Goal: Task Accomplishment & Management: Manage account settings

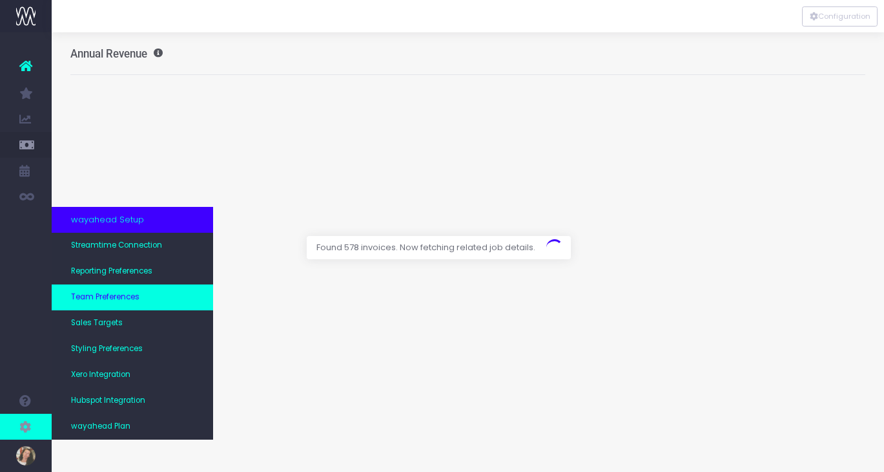
click at [143, 293] on link "Team Preferences" at bounding box center [133, 297] width 162 height 26
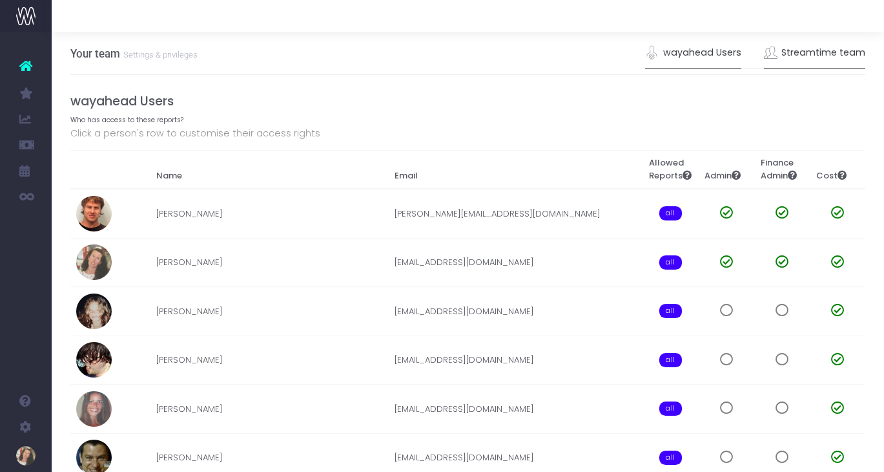
click at [807, 53] on link "Streamtime team" at bounding box center [815, 53] width 102 height 30
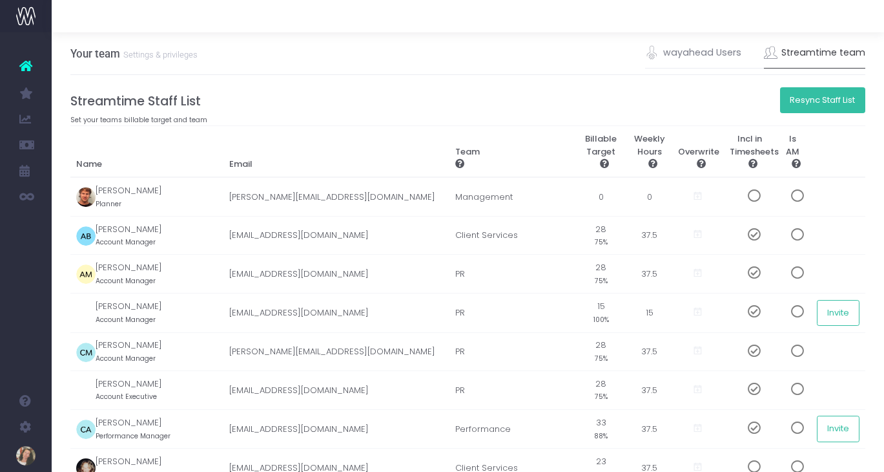
click at [823, 95] on button "Resync Staff List" at bounding box center [823, 100] width 86 height 26
click at [682, 61] on link "wayahead Users" at bounding box center [693, 53] width 96 height 30
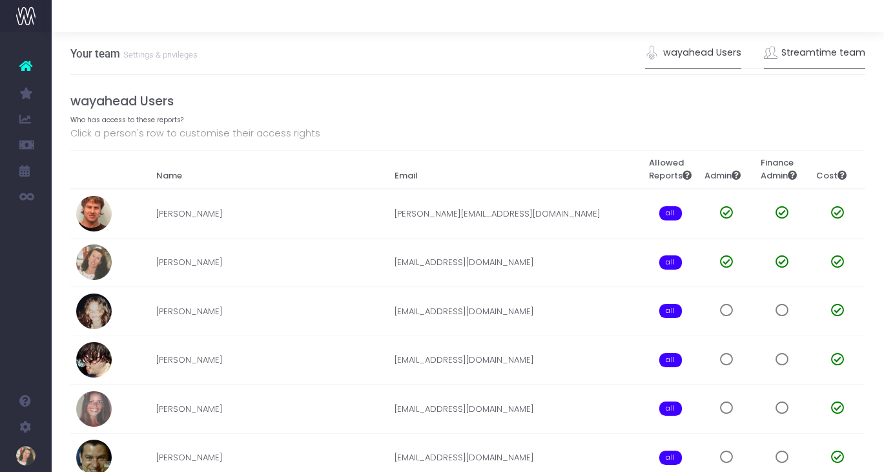
click at [826, 61] on link "Streamtime team" at bounding box center [815, 53] width 102 height 30
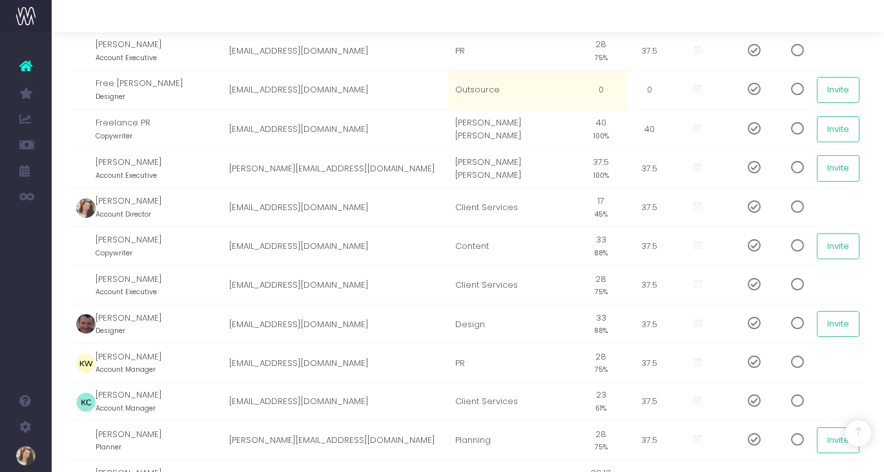
scroll to position [572, 0]
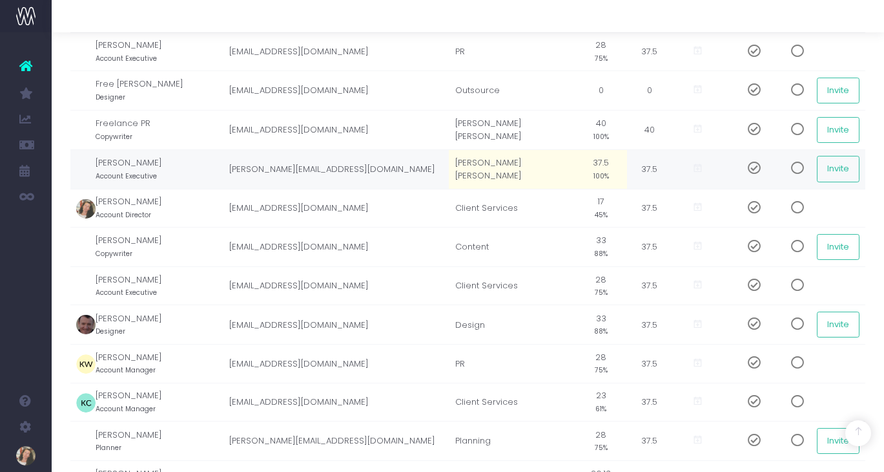
click at [534, 171] on td "[PERSON_NAME] [PERSON_NAME]" at bounding box center [512, 168] width 126 height 39
drag, startPoint x: 548, startPoint y: 170, endPoint x: 450, endPoint y: 169, distance: 98.2
click at [450, 169] on tr "[PERSON_NAME] Account Executive [PERSON_NAME][EMAIL_ADDRESS][DOMAIN_NAME] [PERS…" at bounding box center [468, 168] width 796 height 39
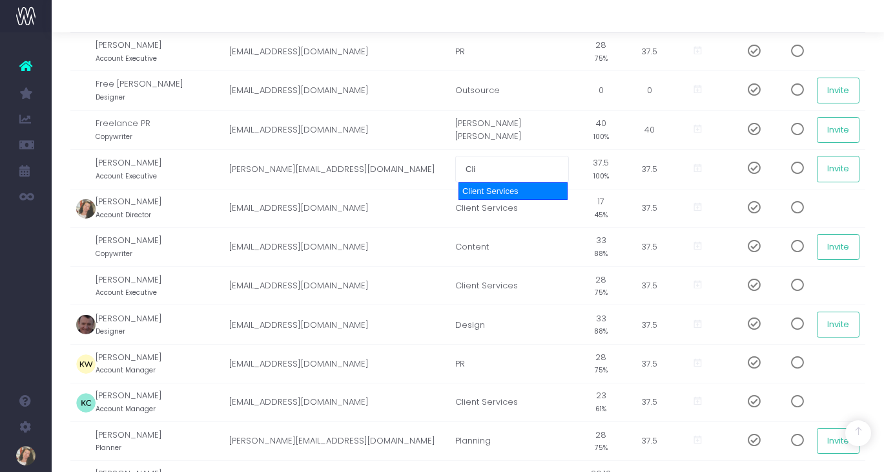
click at [492, 189] on div "Client Services" at bounding box center [513, 191] width 109 height 18
type input "Client Services"
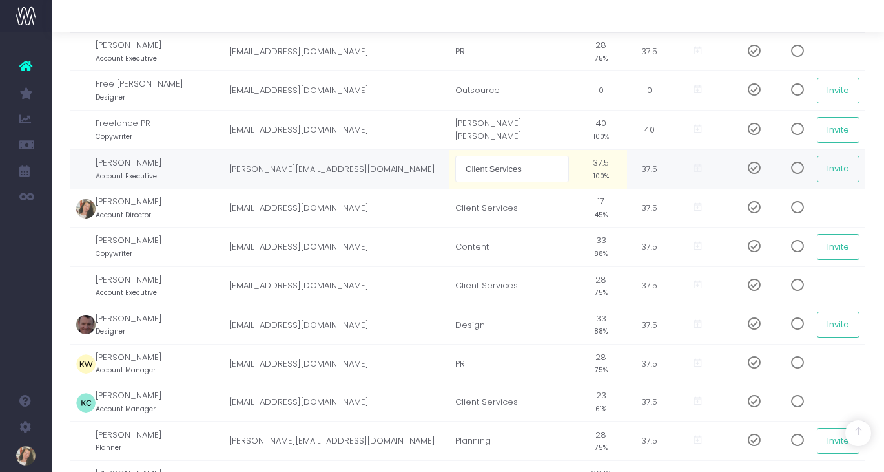
click at [606, 166] on td "37.5 100%" at bounding box center [602, 168] width 52 height 39
type input "28"
click at [434, 172] on td "[PERSON_NAME][EMAIL_ADDRESS][DOMAIN_NAME]" at bounding box center [336, 168] width 226 height 39
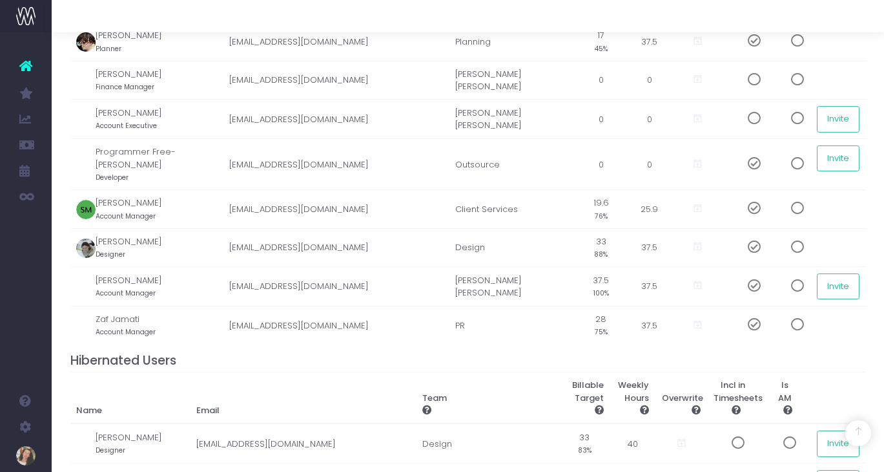
scroll to position [1151, 0]
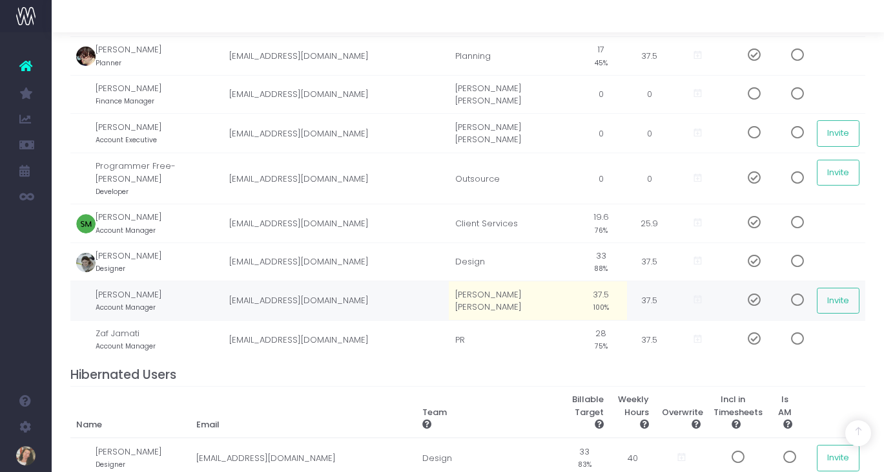
click at [514, 284] on td "[PERSON_NAME] [PERSON_NAME]" at bounding box center [512, 300] width 126 height 39
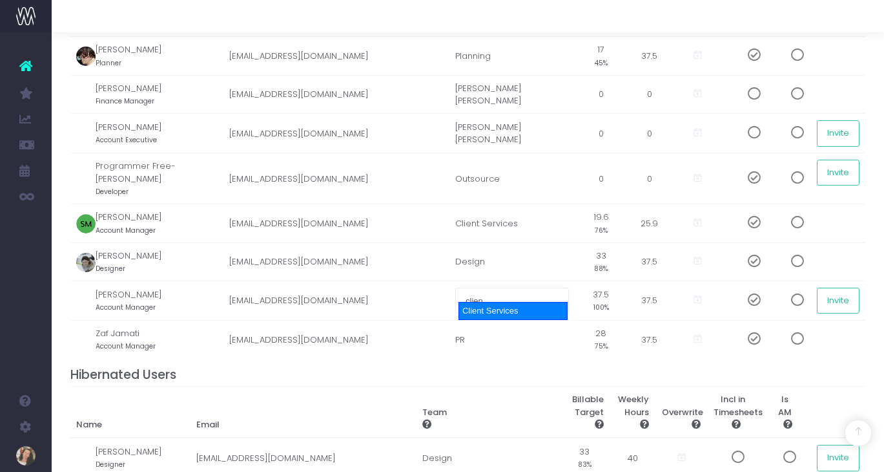
click at [510, 309] on div "Client Services" at bounding box center [513, 311] width 109 height 18
type input "Client Services"
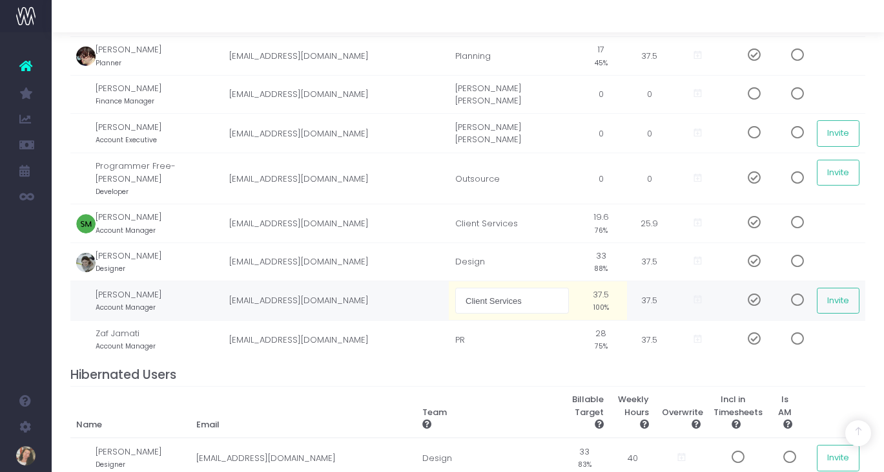
click at [609, 291] on td "37.5 100%" at bounding box center [602, 300] width 52 height 39
type input "28"
click at [503, 349] on div "Streamtime Staff List Set your teams billable target and team Resync Staff List…" at bounding box center [468, 193] width 796 height 2501
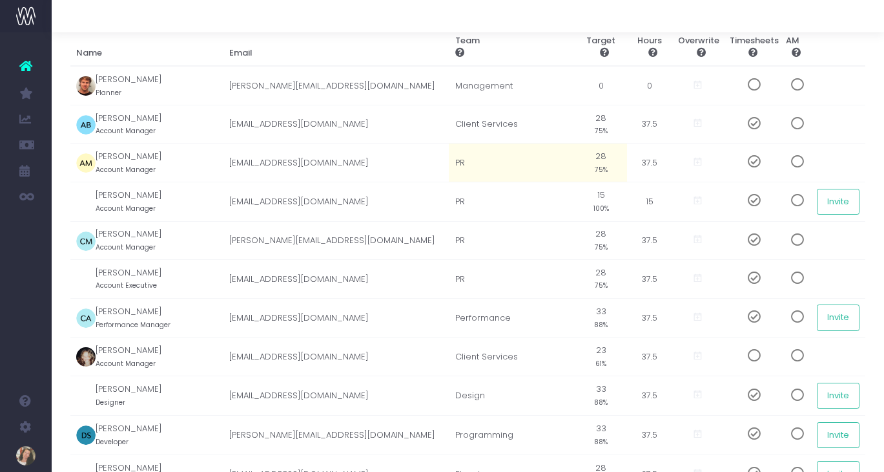
scroll to position [116, 0]
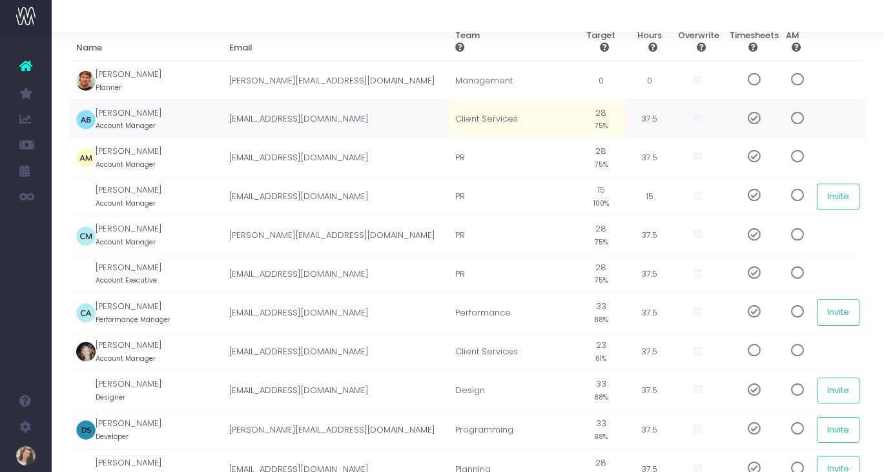
click at [787, 117] on span at bounding box center [793, 118] width 23 height 13
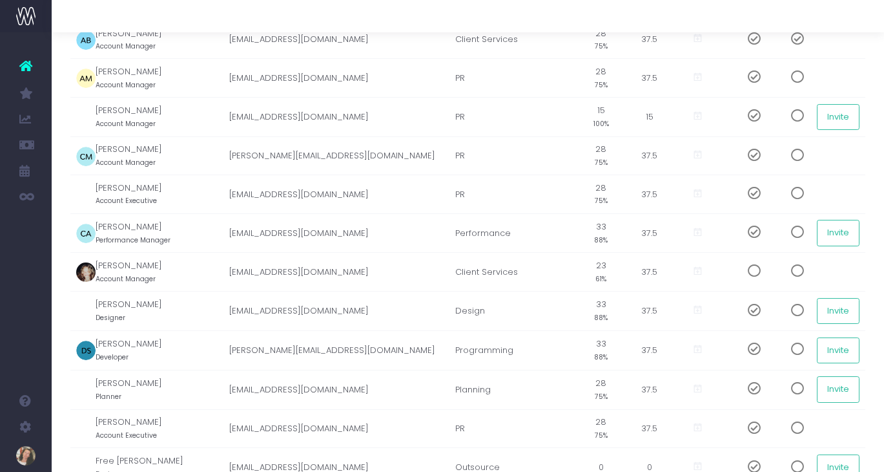
scroll to position [198, 0]
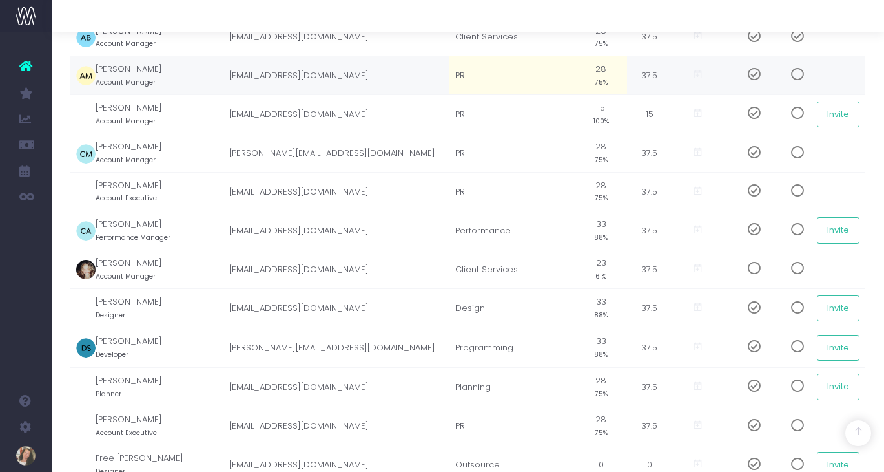
click at [784, 77] on span at bounding box center [793, 74] width 23 height 13
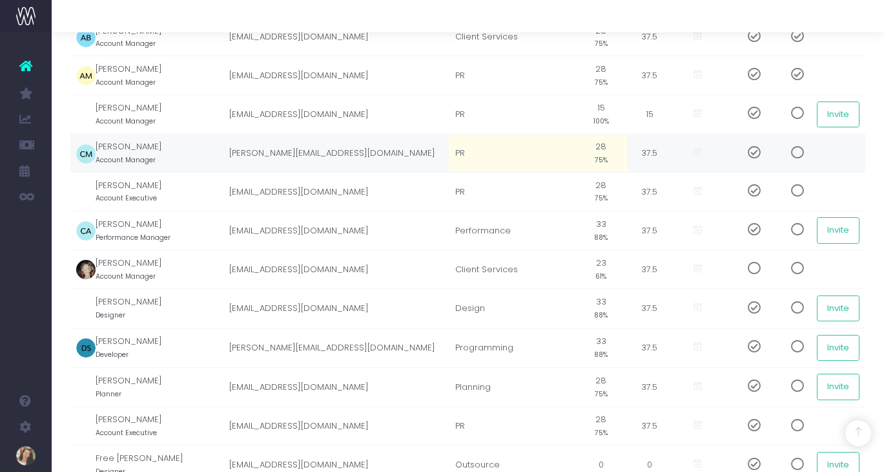
click at [785, 151] on span at bounding box center [793, 152] width 23 height 13
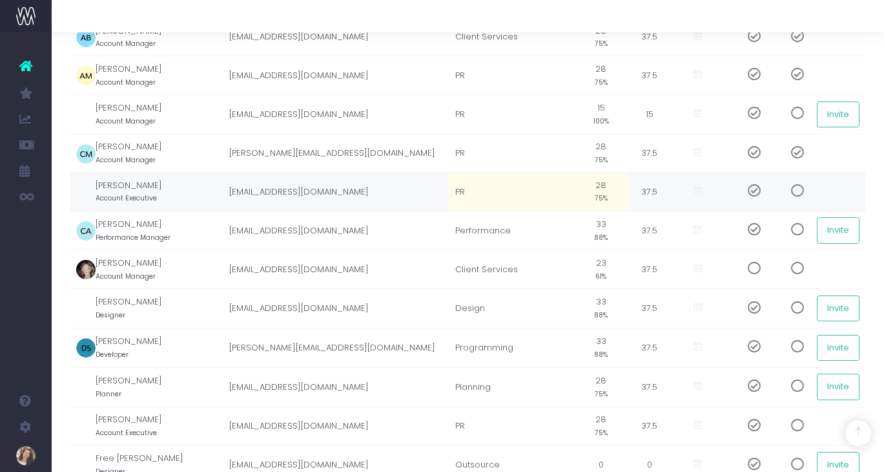
click at [787, 192] on span at bounding box center [793, 190] width 23 height 13
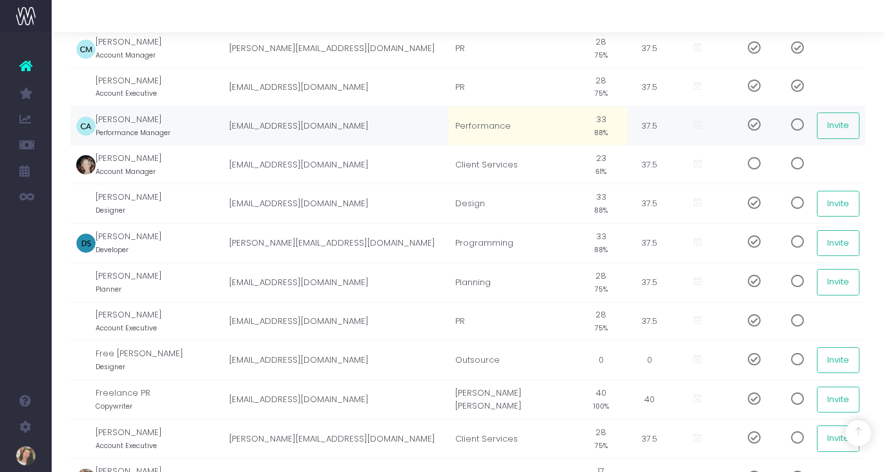
scroll to position [306, 0]
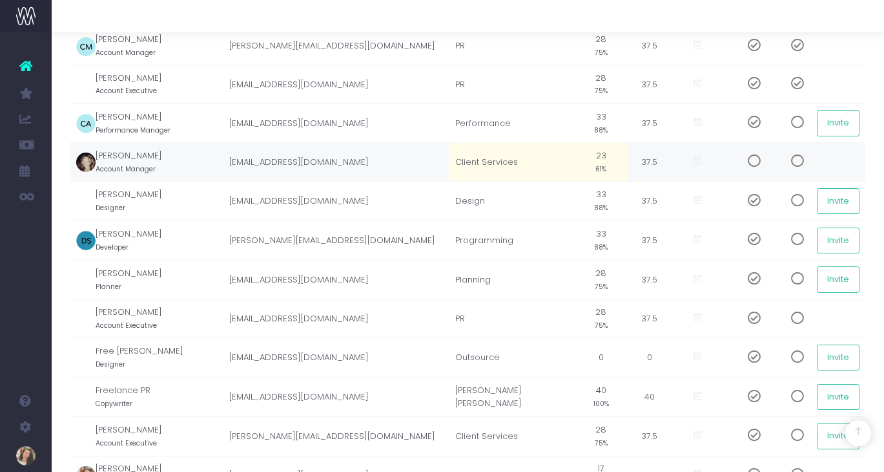
click at [788, 160] on span at bounding box center [793, 160] width 23 height 13
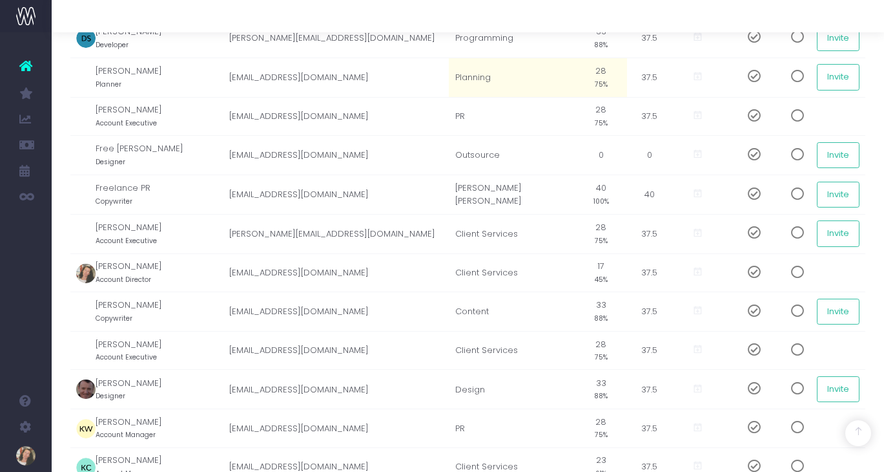
scroll to position [510, 0]
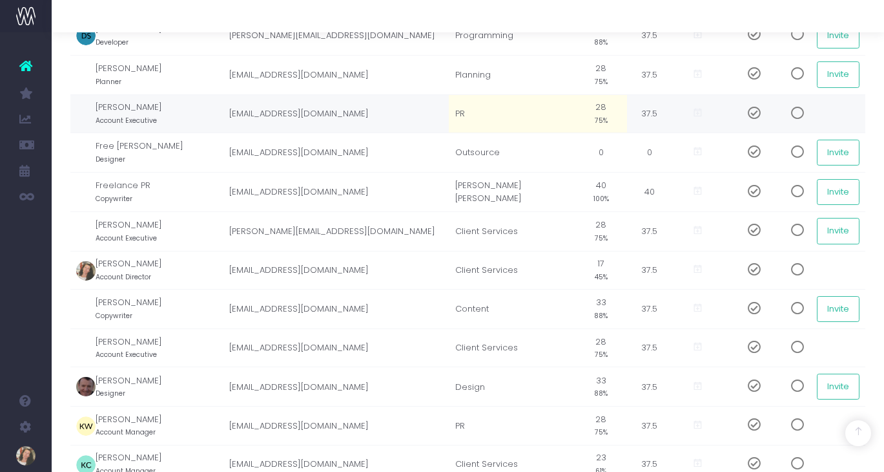
click at [787, 115] on span at bounding box center [793, 113] width 23 height 13
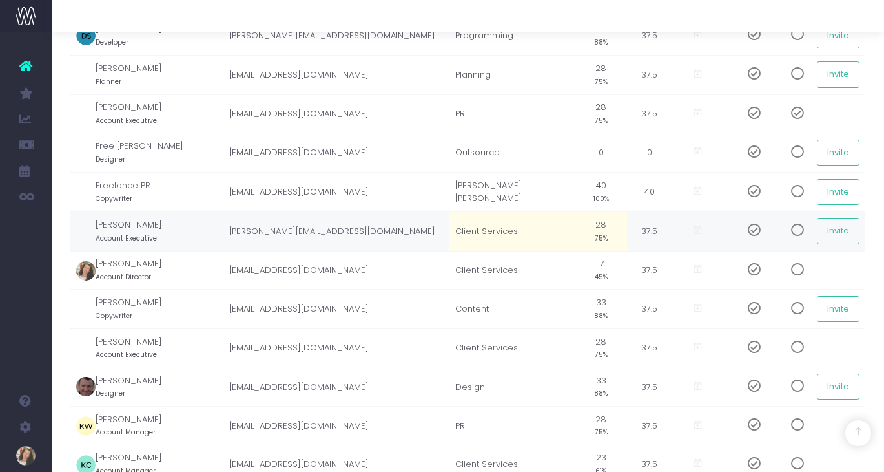
click at [786, 229] on span at bounding box center [793, 230] width 23 height 13
click at [831, 231] on button "Invite" at bounding box center [838, 231] width 43 height 26
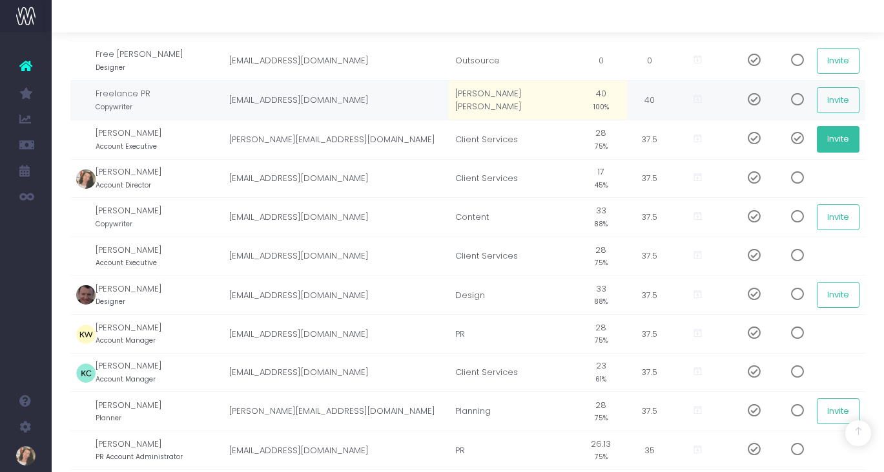
scroll to position [618, 0]
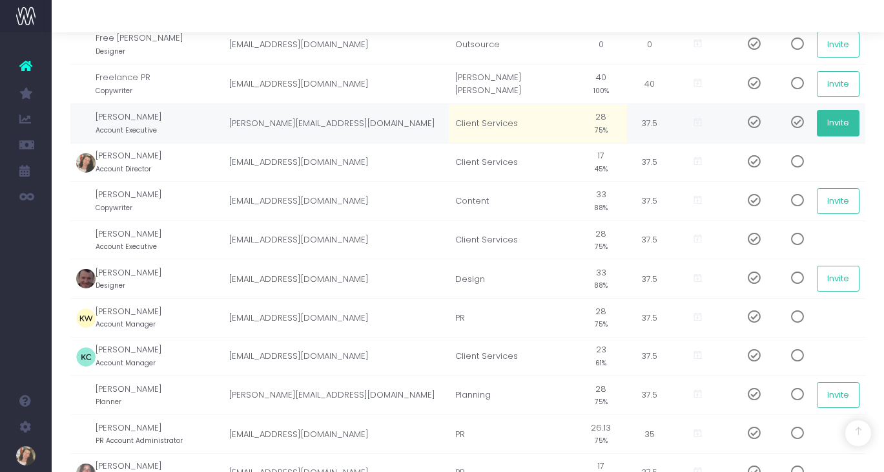
click at [827, 125] on button "Invite" at bounding box center [838, 123] width 43 height 26
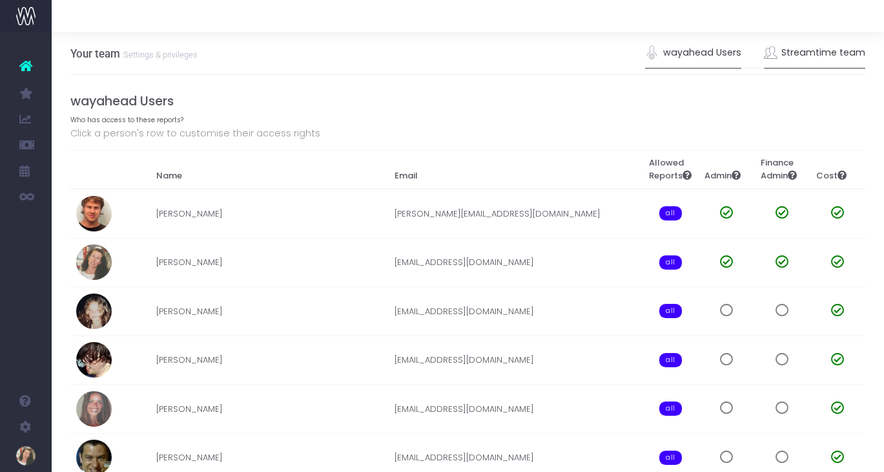
click at [815, 52] on link "Streamtime team" at bounding box center [815, 53] width 102 height 30
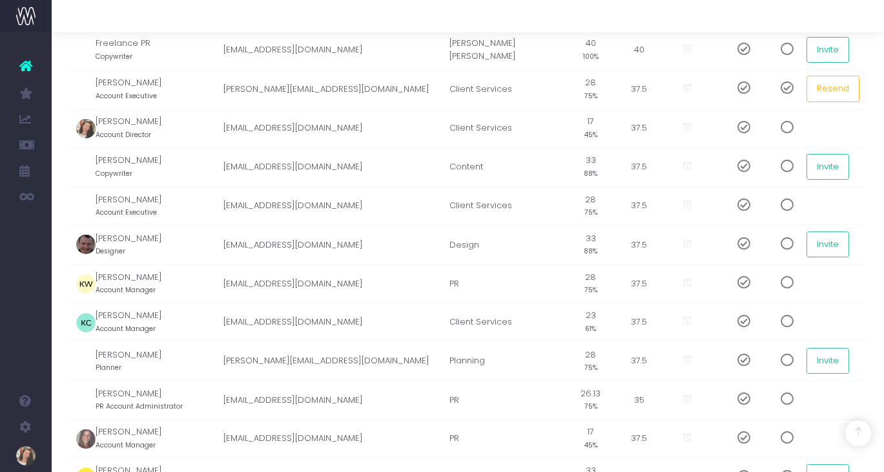
scroll to position [654, 0]
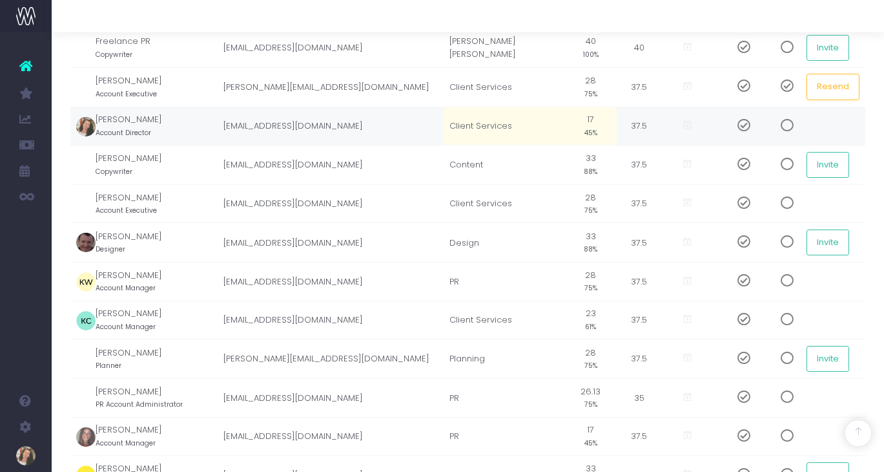
click at [779, 126] on span at bounding box center [782, 125] width 23 height 13
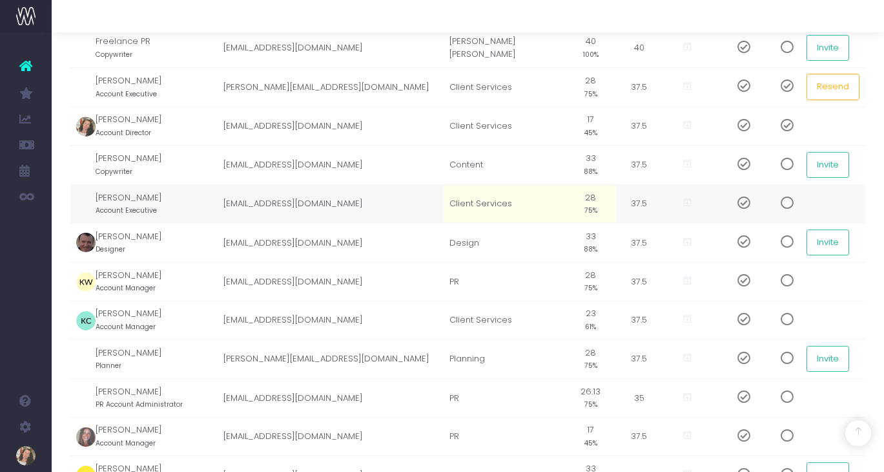
click at [775, 204] on span at bounding box center [782, 202] width 23 height 13
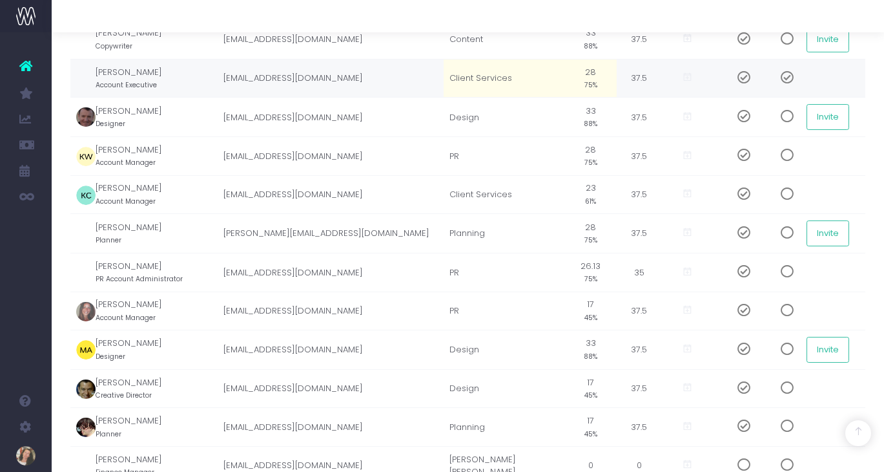
scroll to position [784, 0]
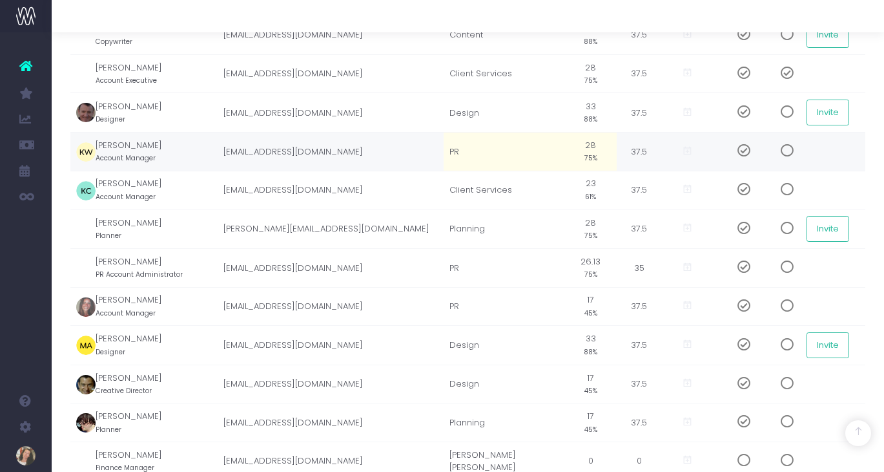
click at [780, 152] on span at bounding box center [782, 150] width 23 height 13
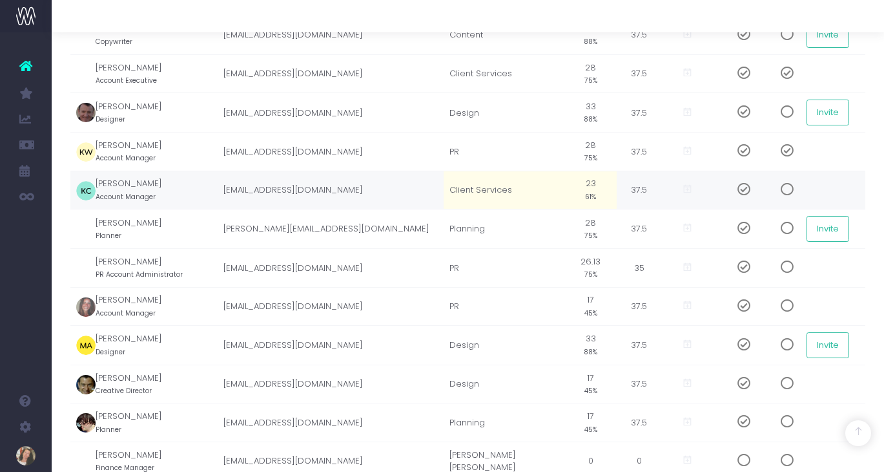
click at [780, 193] on span at bounding box center [782, 189] width 23 height 13
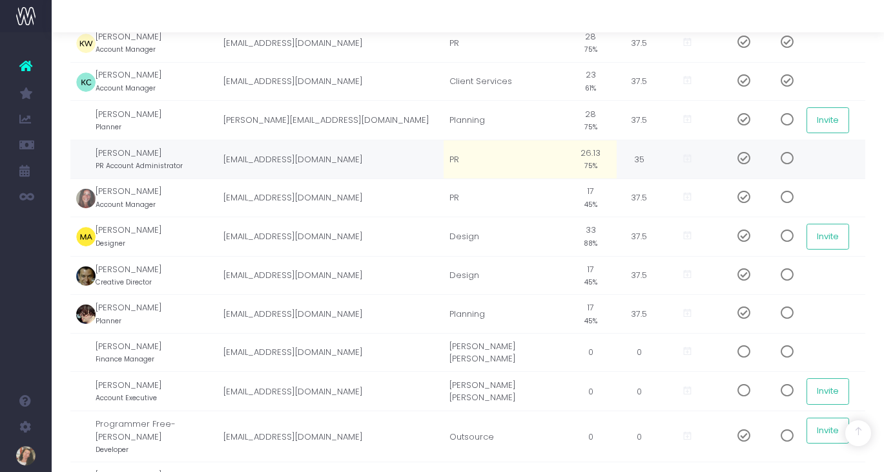
scroll to position [915, 0]
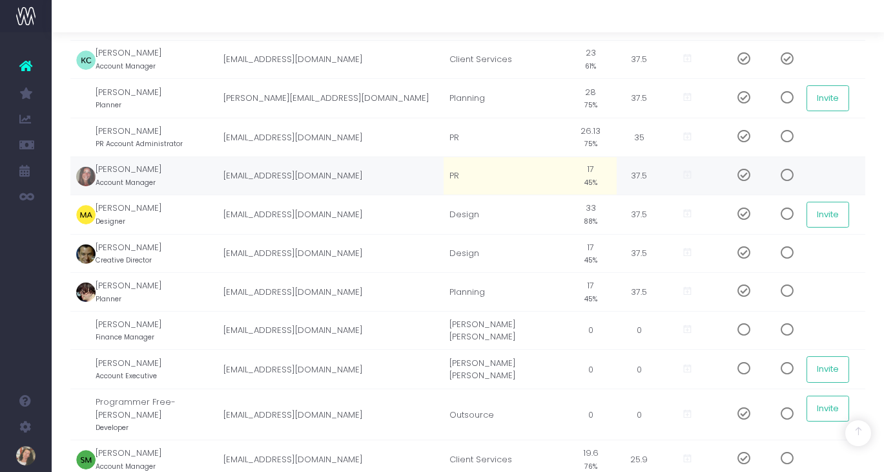
click at [782, 177] on span at bounding box center [782, 175] width 23 height 13
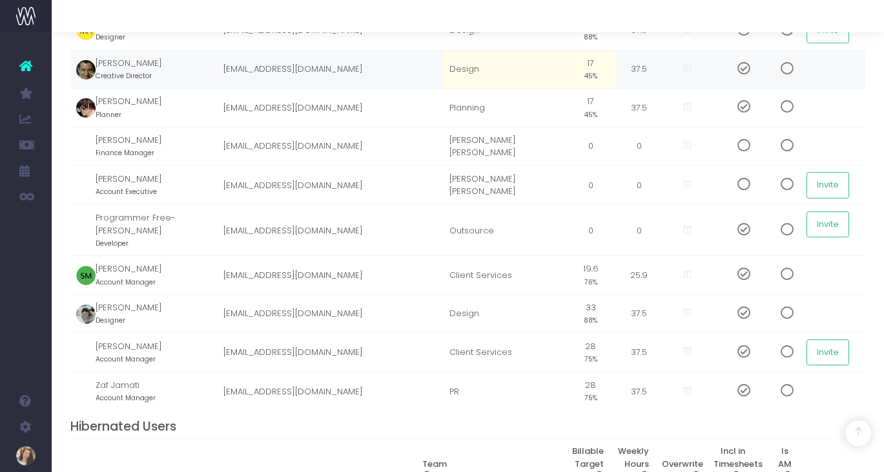
scroll to position [1103, 0]
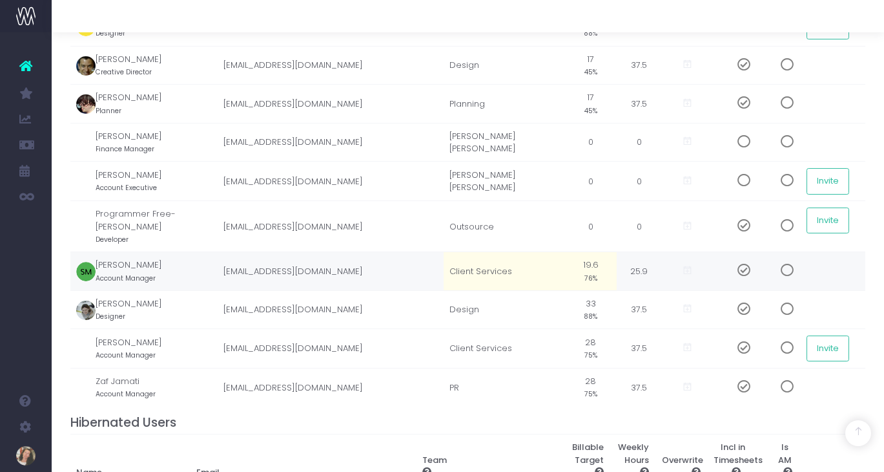
click at [782, 264] on span at bounding box center [782, 270] width 23 height 13
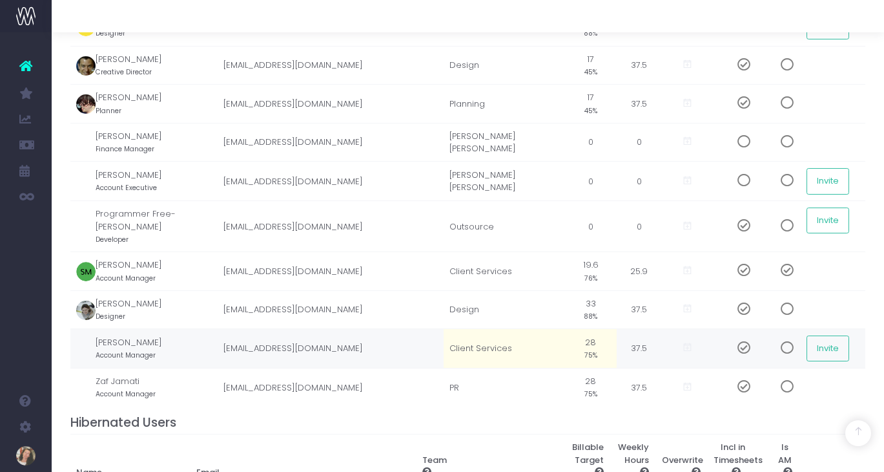
click at [780, 341] on span at bounding box center [782, 347] width 23 height 13
click at [819, 335] on button "Invite" at bounding box center [828, 348] width 43 height 26
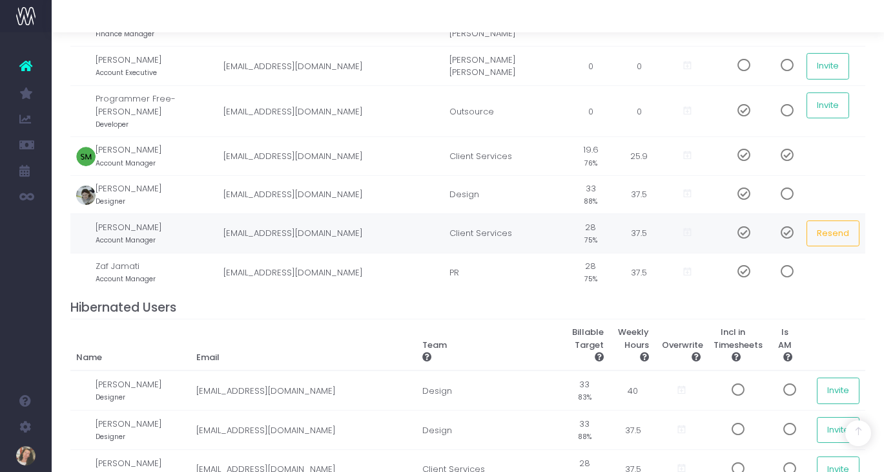
scroll to position [1223, 0]
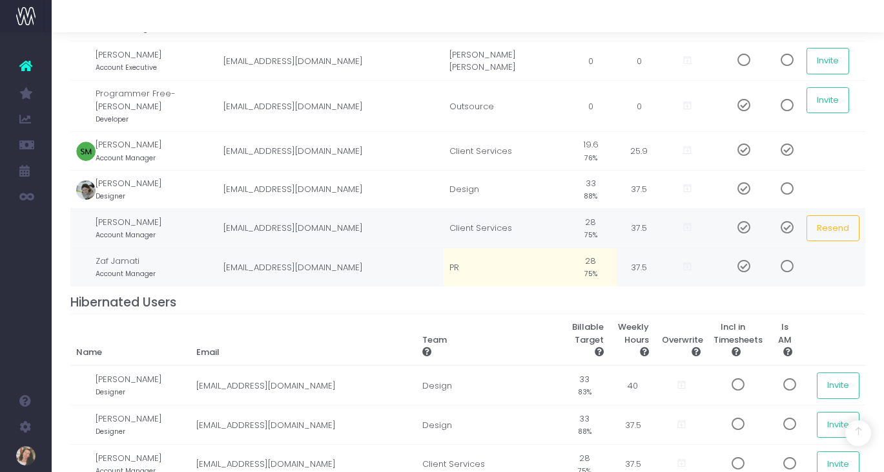
click at [782, 260] on span at bounding box center [782, 266] width 23 height 13
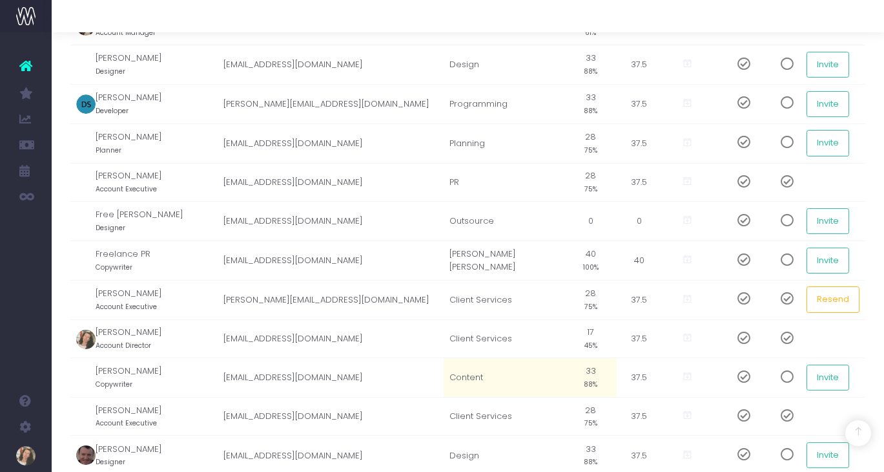
scroll to position [0, 0]
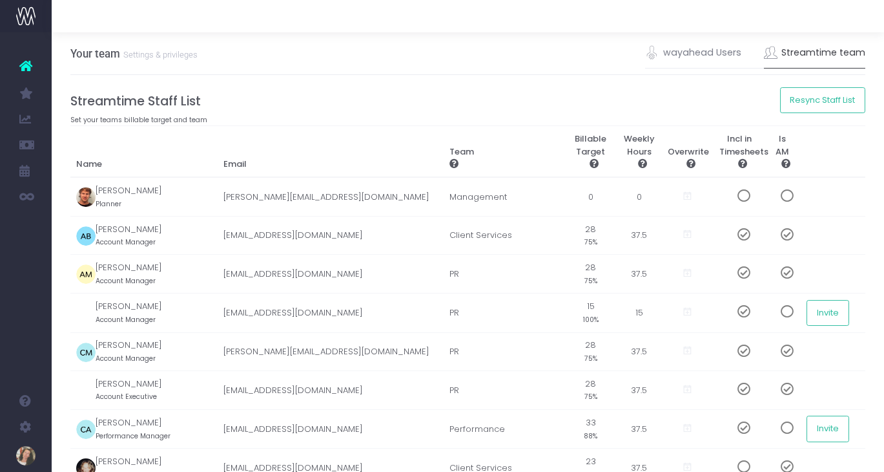
click at [26, 68] on icon at bounding box center [25, 65] width 13 height 17
